Goal: Transaction & Acquisition: Obtain resource

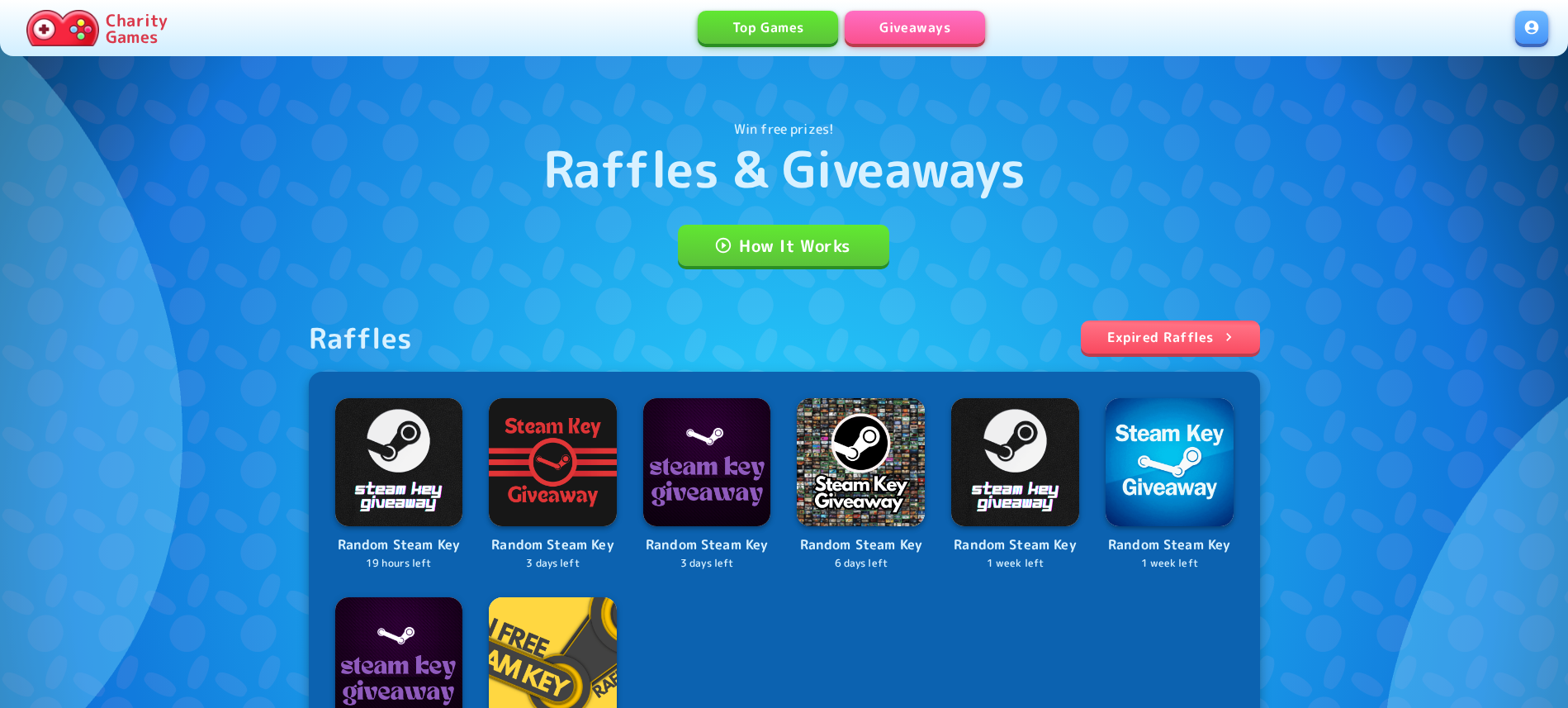
scroll to position [84, 0]
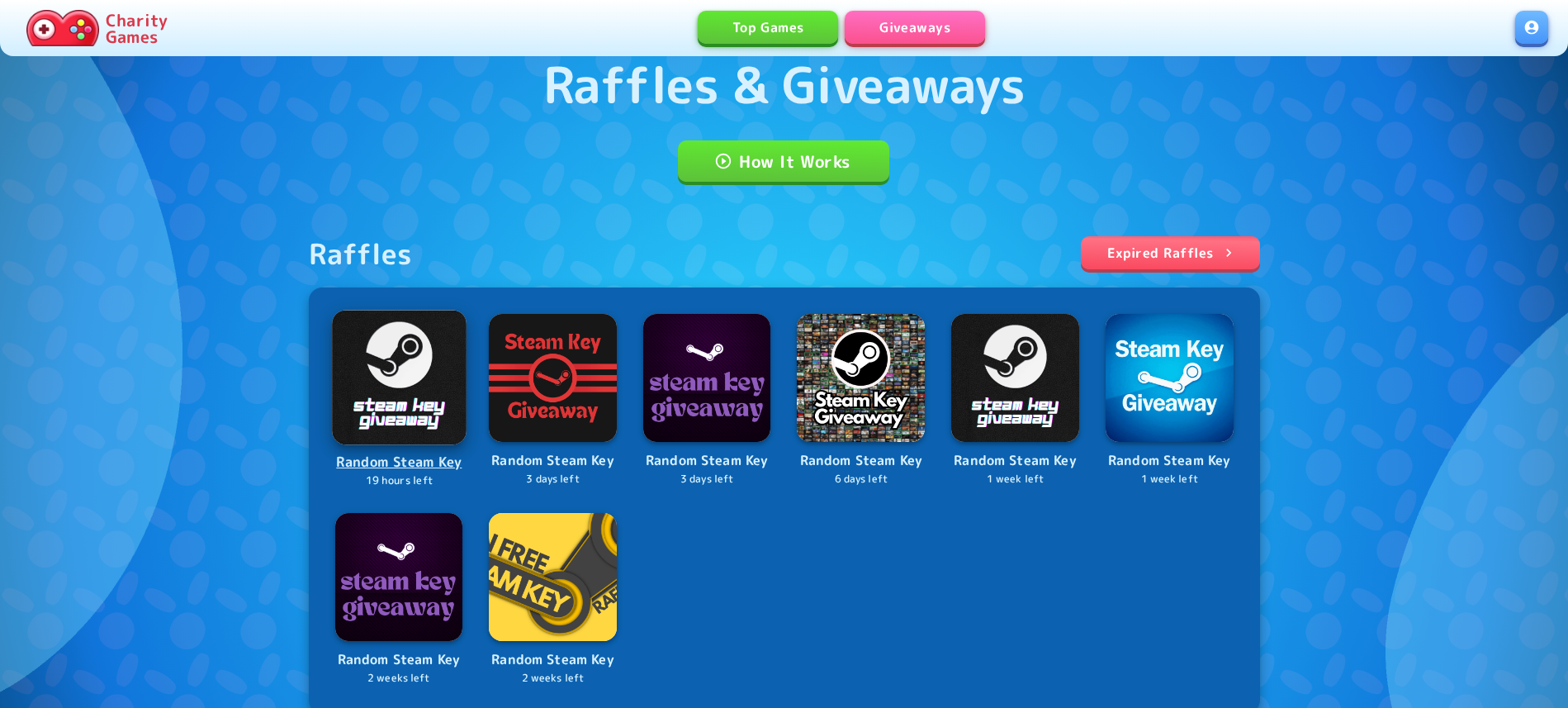
click at [406, 382] on img at bounding box center [399, 377] width 133 height 133
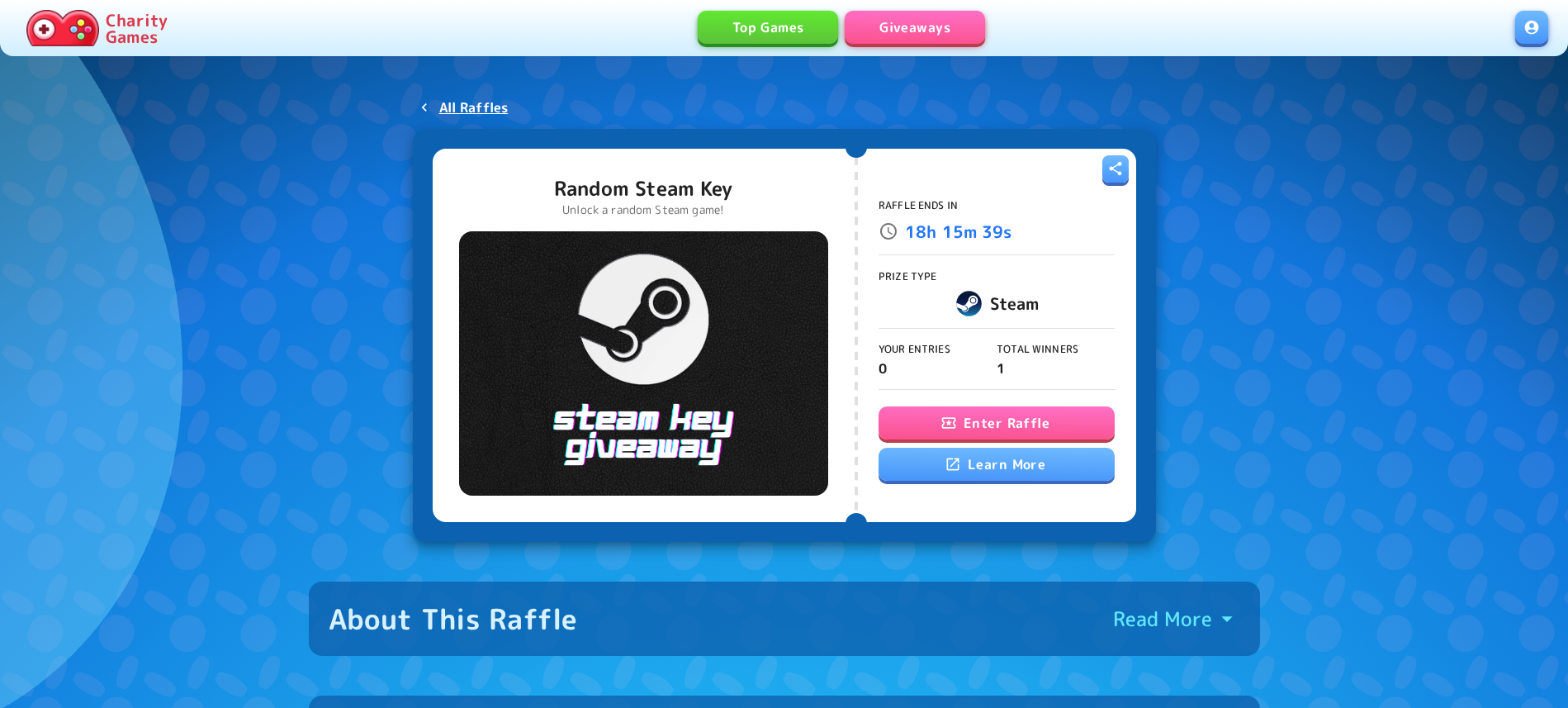
click at [1004, 418] on button "Enter Raffle" at bounding box center [996, 423] width 236 height 33
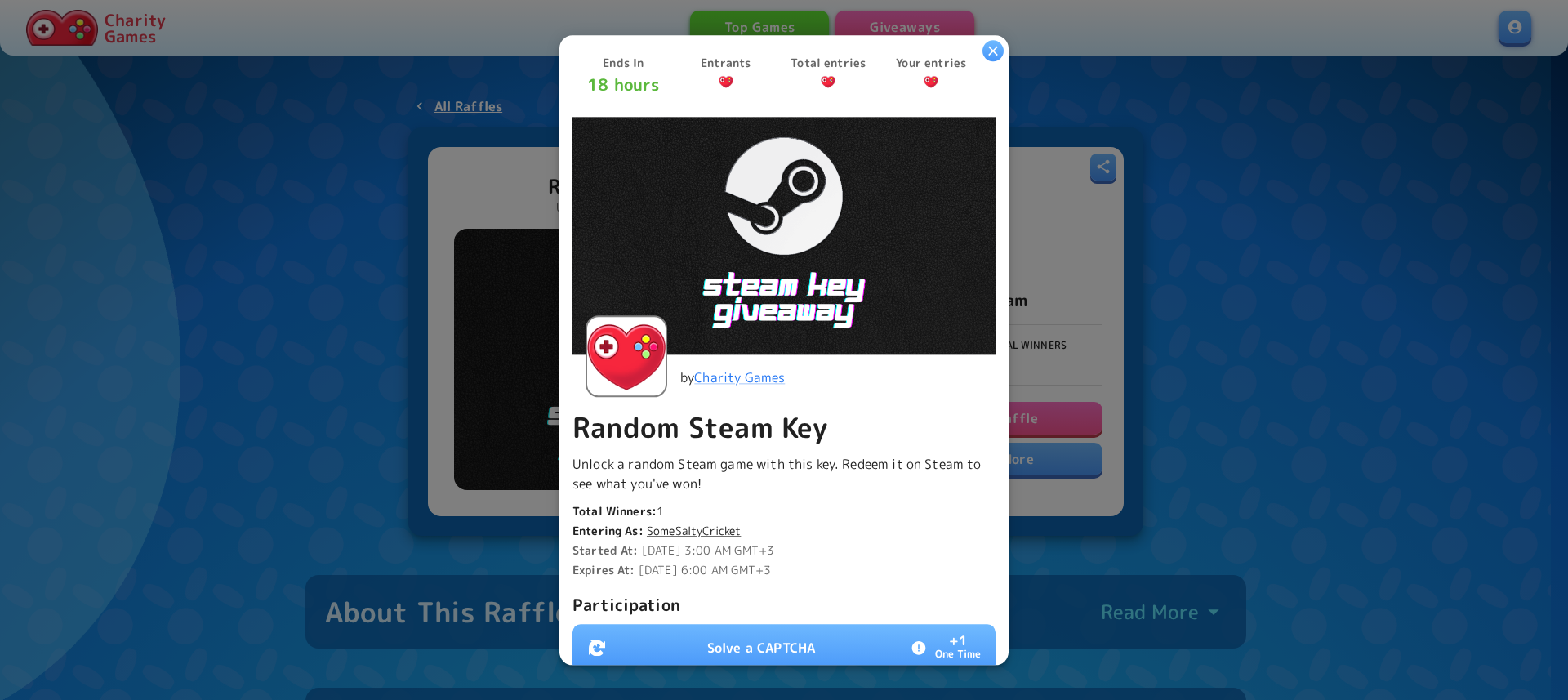
scroll to position [279, 0]
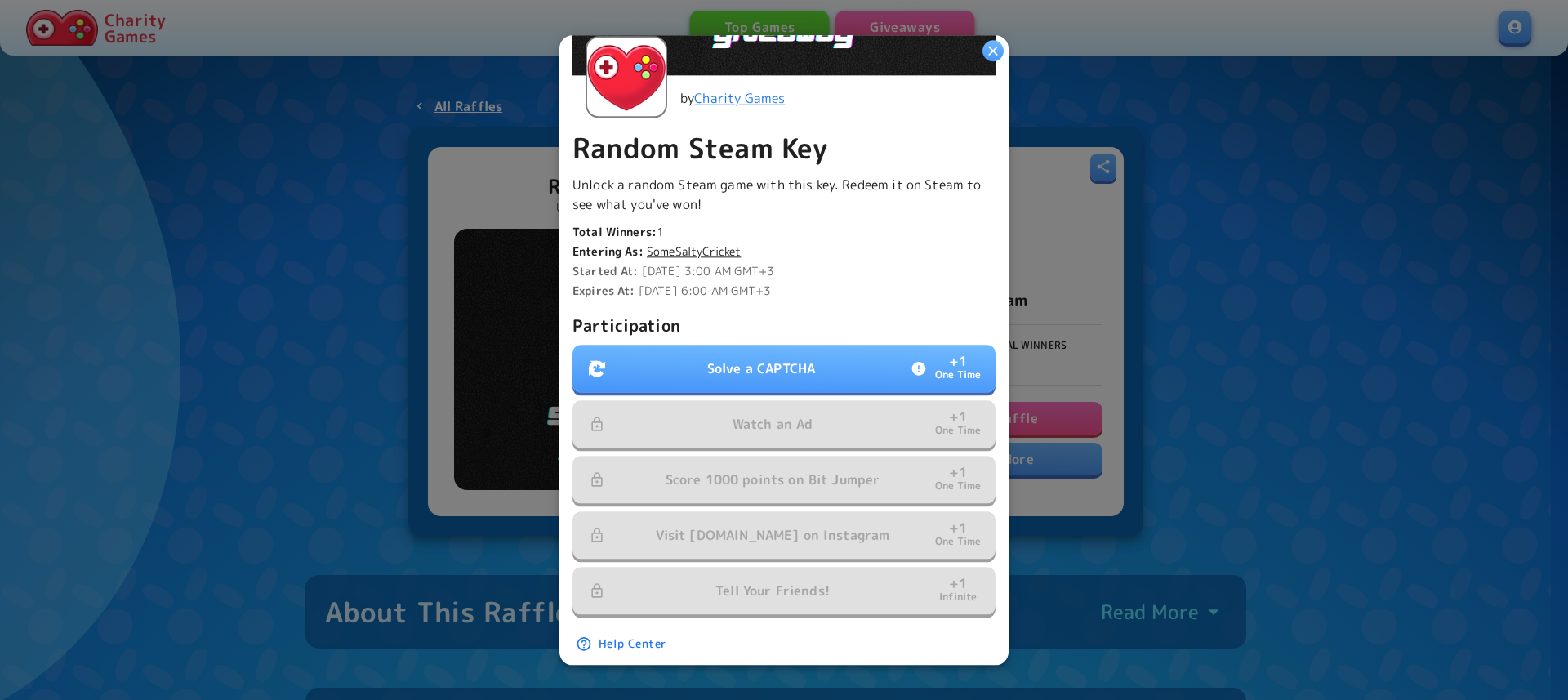
click at [782, 366] on p "Solve a CAPTCHA" at bounding box center [760, 368] width 108 height 19
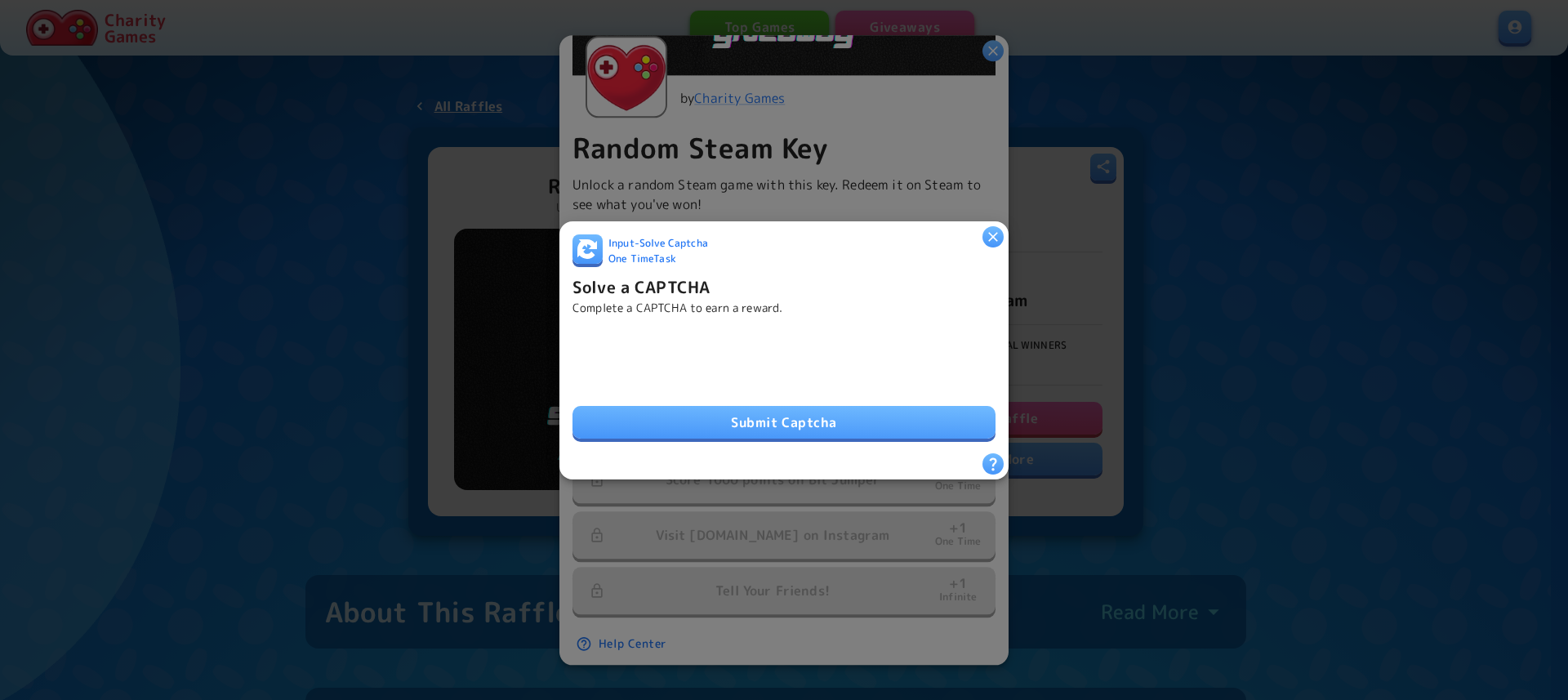
click at [634, 421] on button "Submit Captcha" at bounding box center [784, 423] width 423 height 33
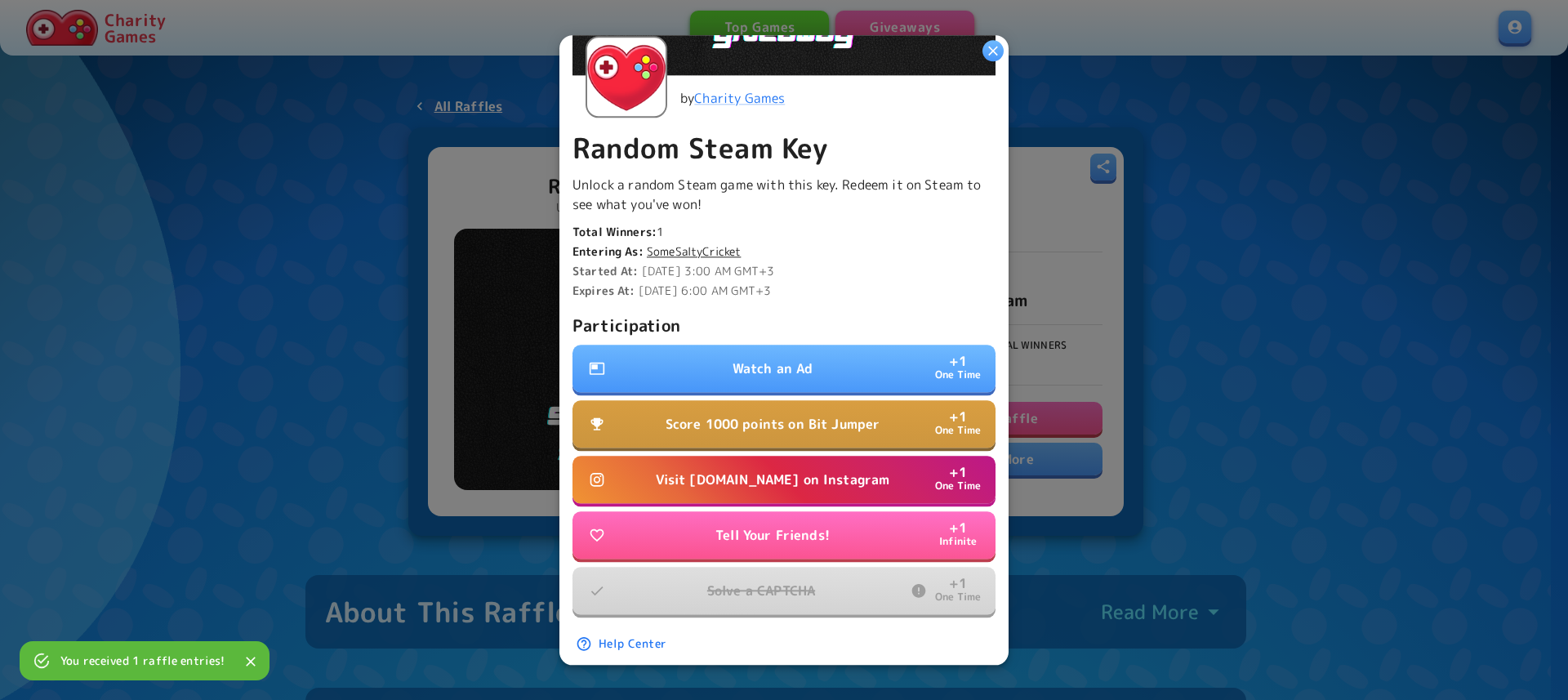
click at [818, 414] on p "Score 1000 points on Bit Jumper" at bounding box center [773, 424] width 215 height 19
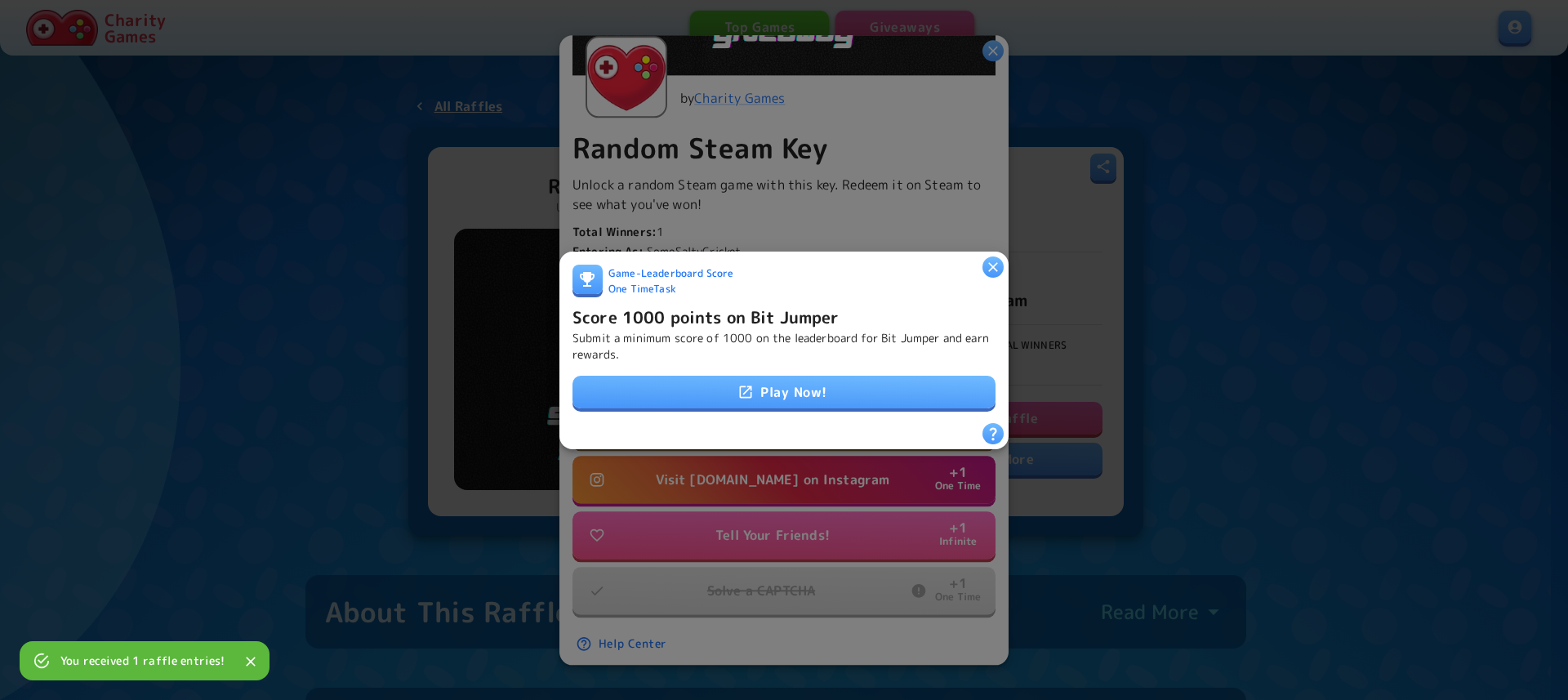
click at [794, 386] on link "Play Now!" at bounding box center [784, 392] width 423 height 33
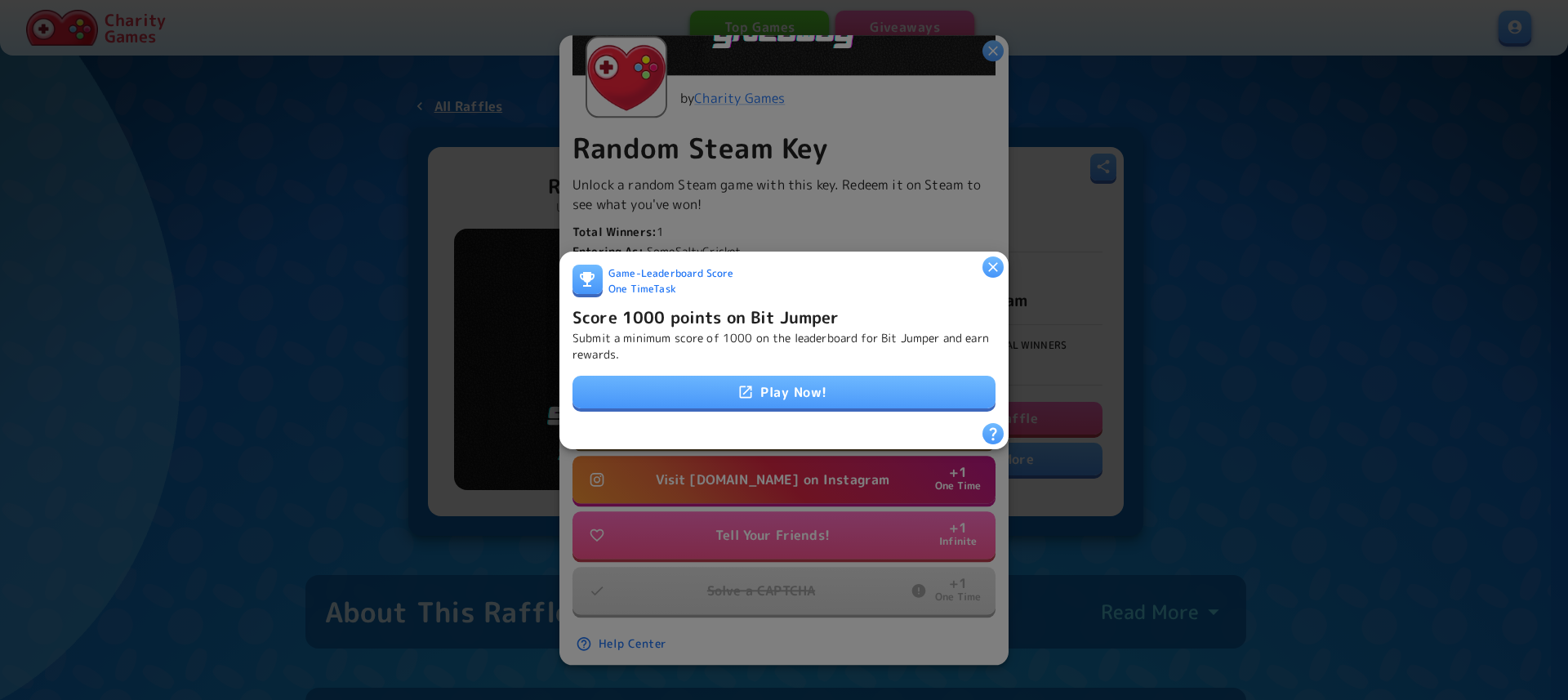
click at [993, 263] on icon "button" at bounding box center [993, 266] width 16 height 16
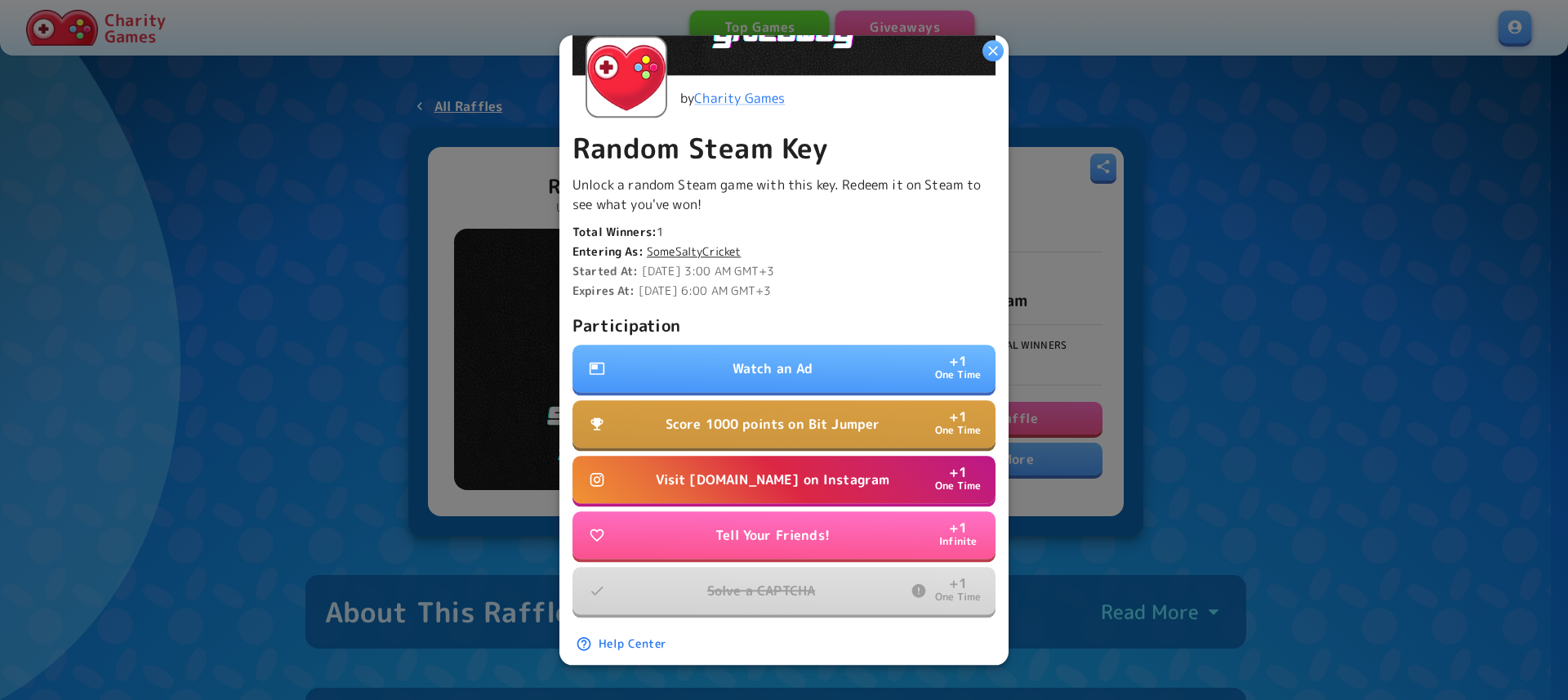
click at [788, 364] on p "Watch an Ad" at bounding box center [773, 368] width 80 height 19
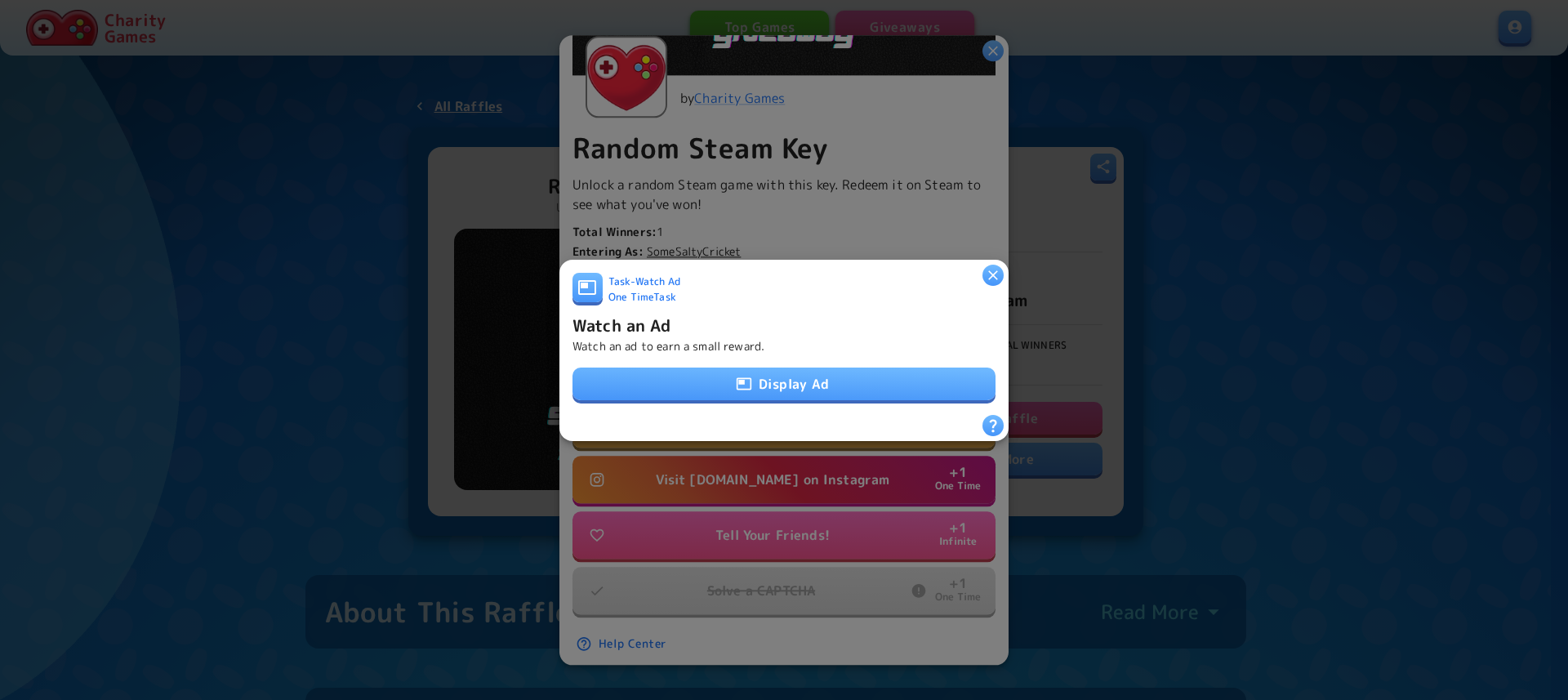
click at [741, 375] on icon "button" at bounding box center [744, 383] width 16 height 16
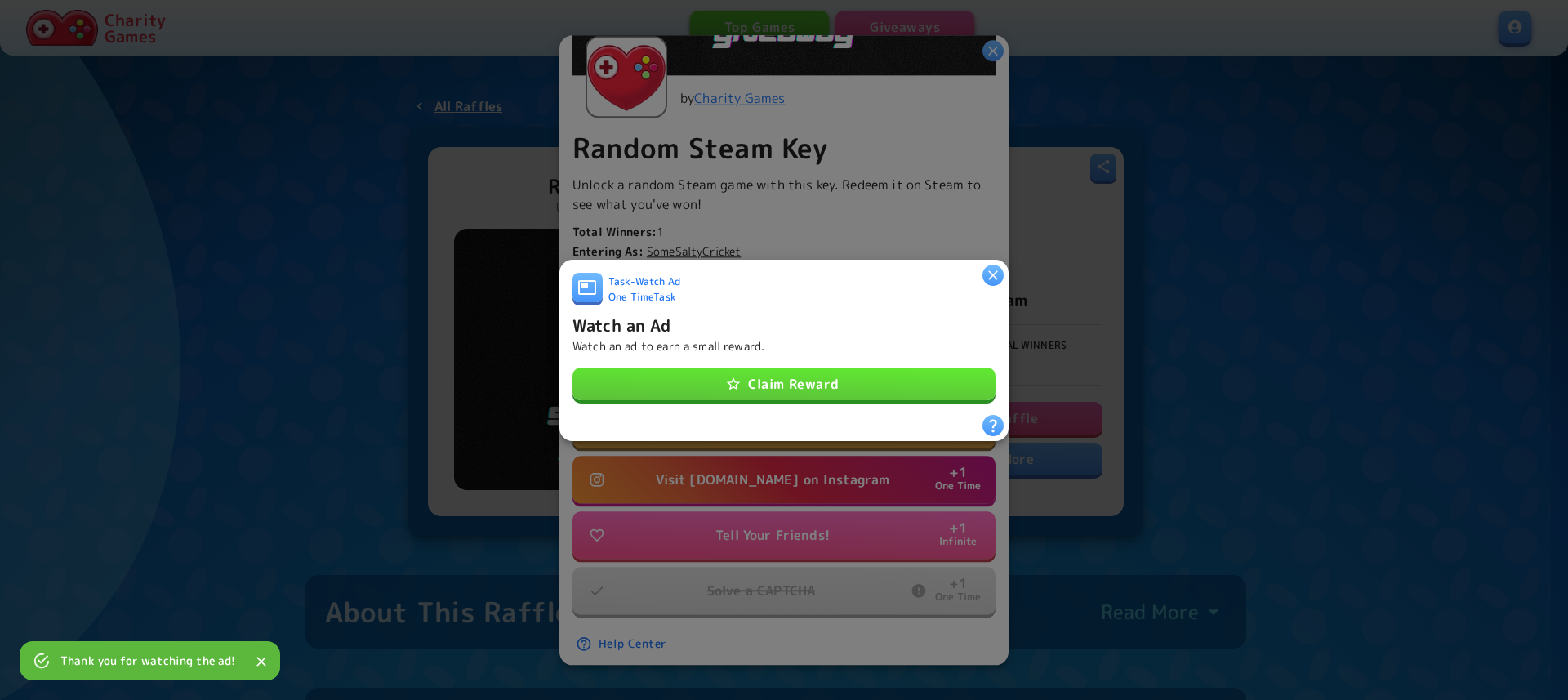
click at [767, 380] on button "Claim Reward" at bounding box center [784, 384] width 423 height 33
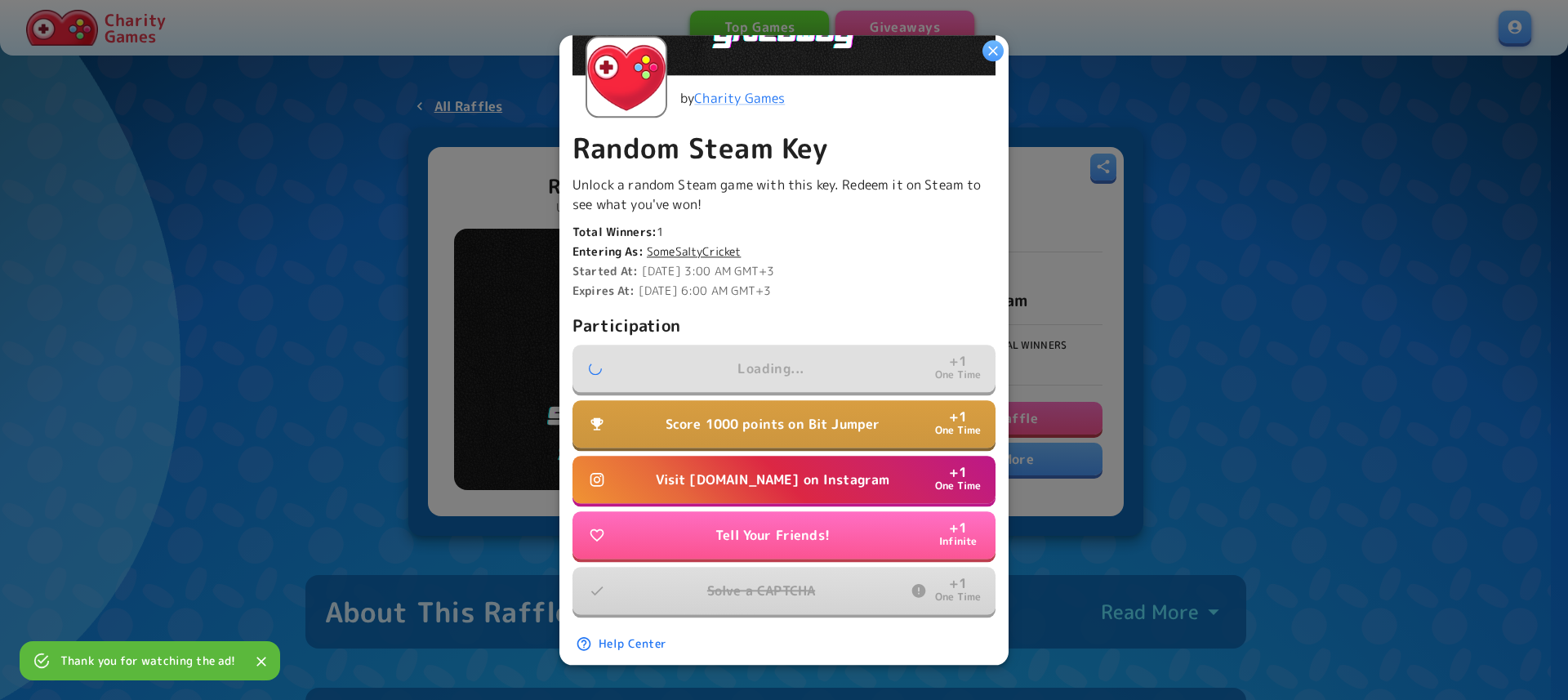
click at [731, 473] on p "Visit [DOMAIN_NAME] on Instagram" at bounding box center [773, 479] width 235 height 19
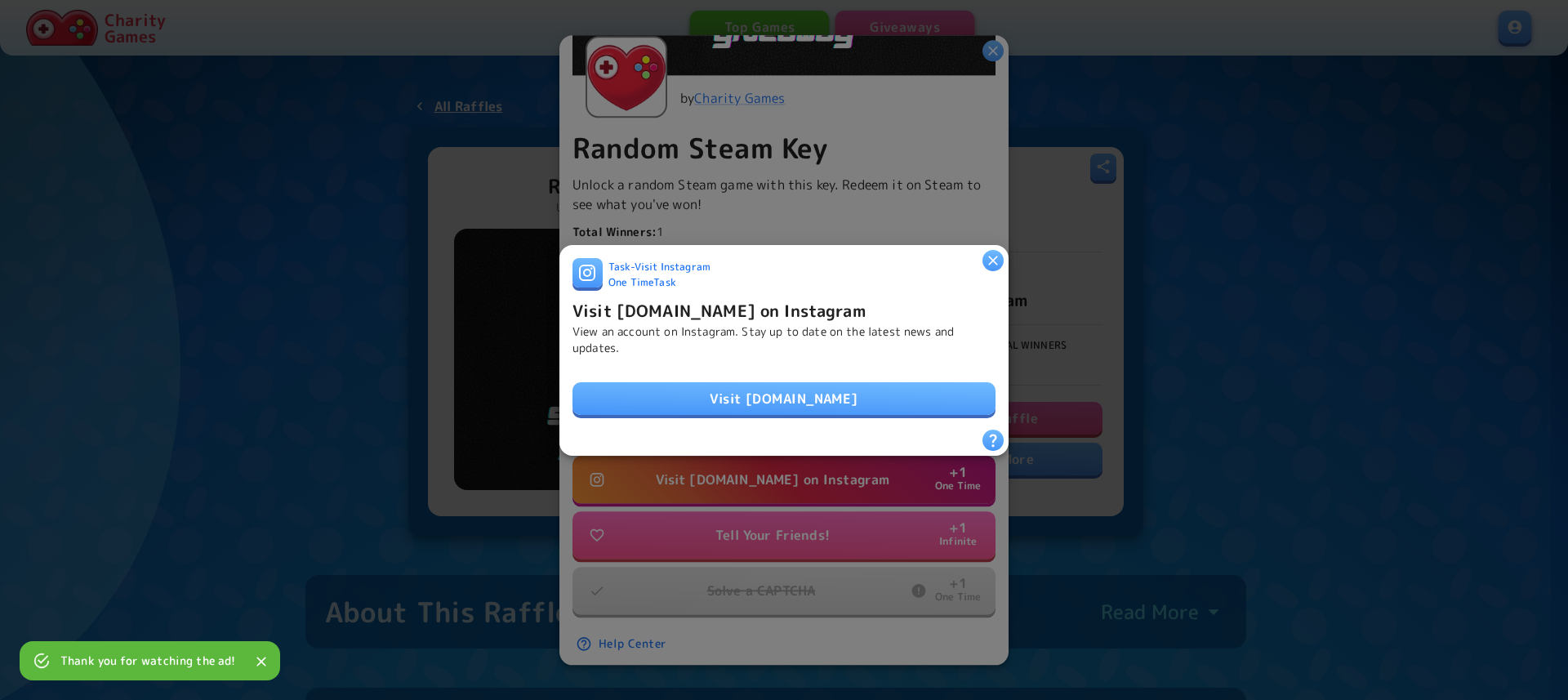
click at [792, 395] on link "Visit Water.org" at bounding box center [784, 398] width 423 height 33
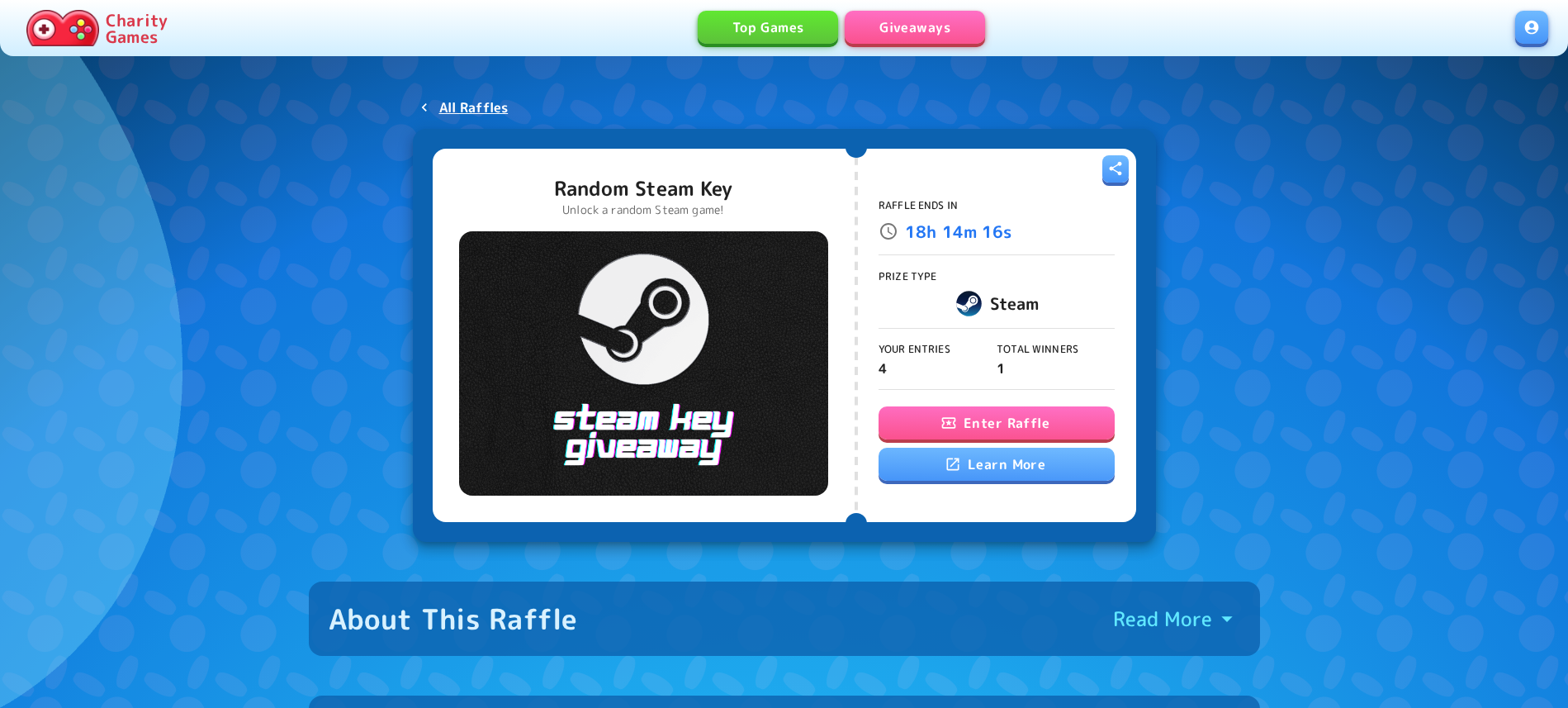
click at [1002, 416] on button "Enter Raffle" at bounding box center [996, 423] width 236 height 33
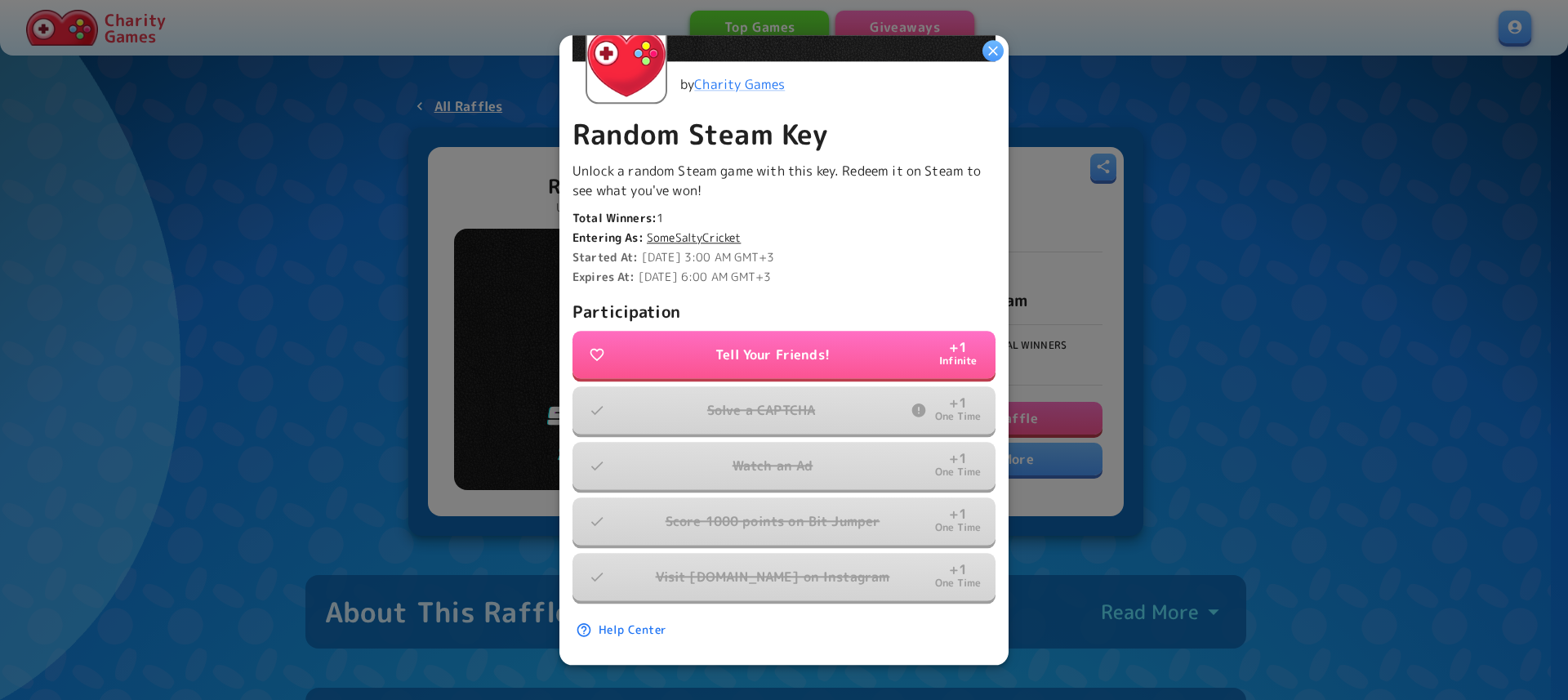
scroll to position [301, 0]
